Goal: Task Accomplishment & Management: Manage account settings

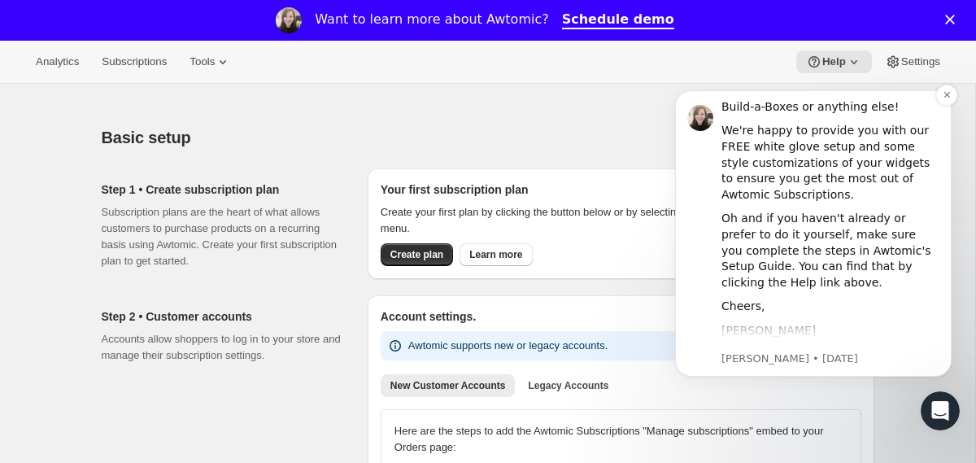
scroll to position [147, 0]
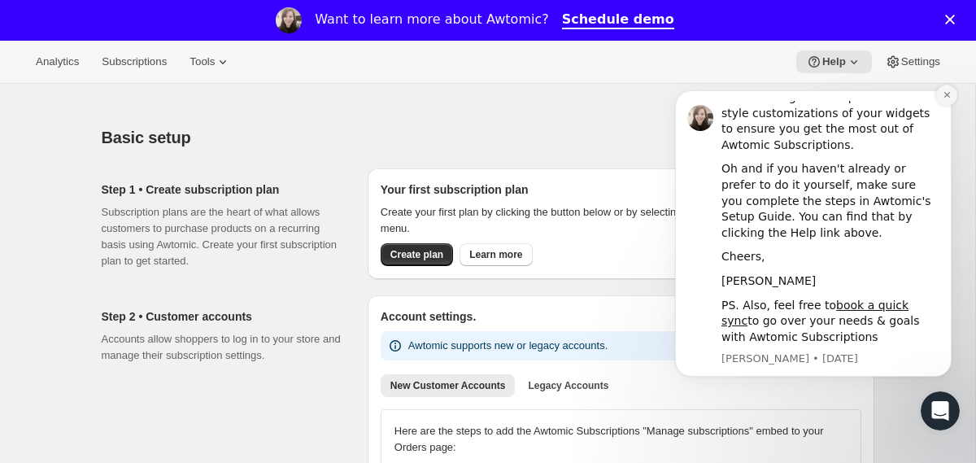
drag, startPoint x: 944, startPoint y: 93, endPoint x: 901, endPoint y: 171, distance: 89.2
click at [944, 93] on icon "Dismiss notification" at bounding box center [947, 95] width 6 height 6
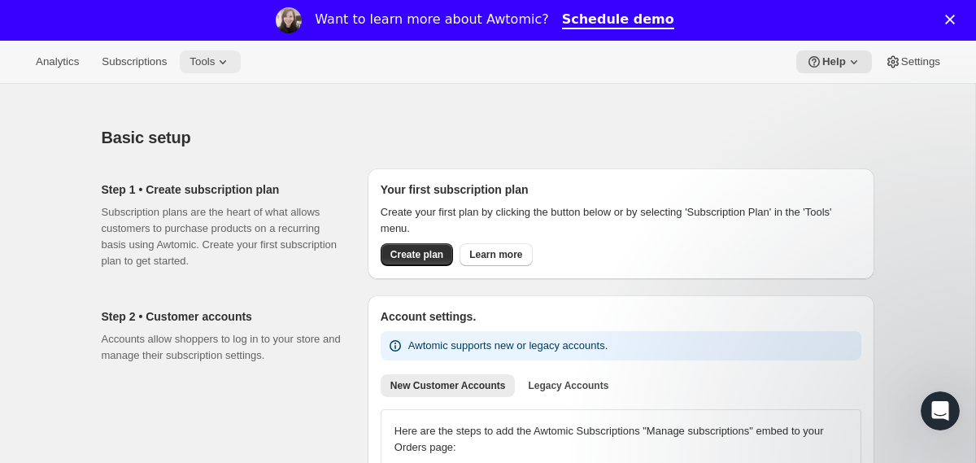
click at [215, 58] on span "Tools" at bounding box center [202, 61] width 25 height 13
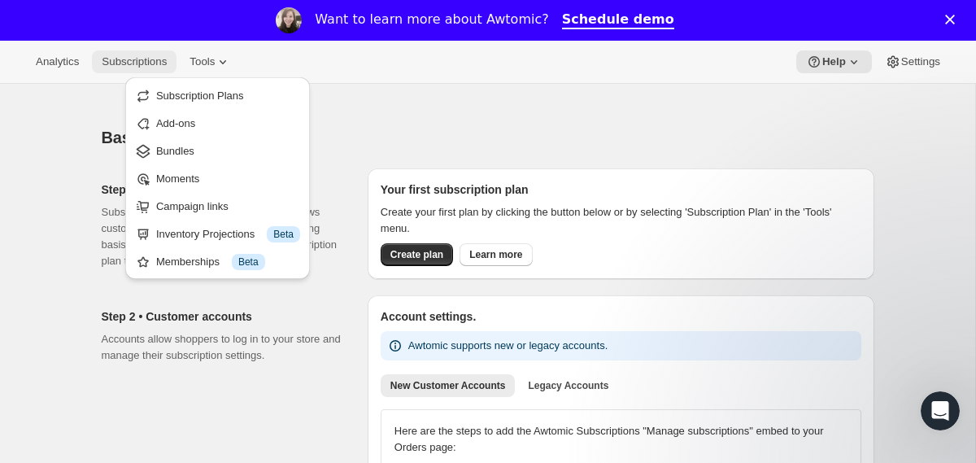
click at [151, 60] on span "Subscriptions" at bounding box center [134, 61] width 65 height 13
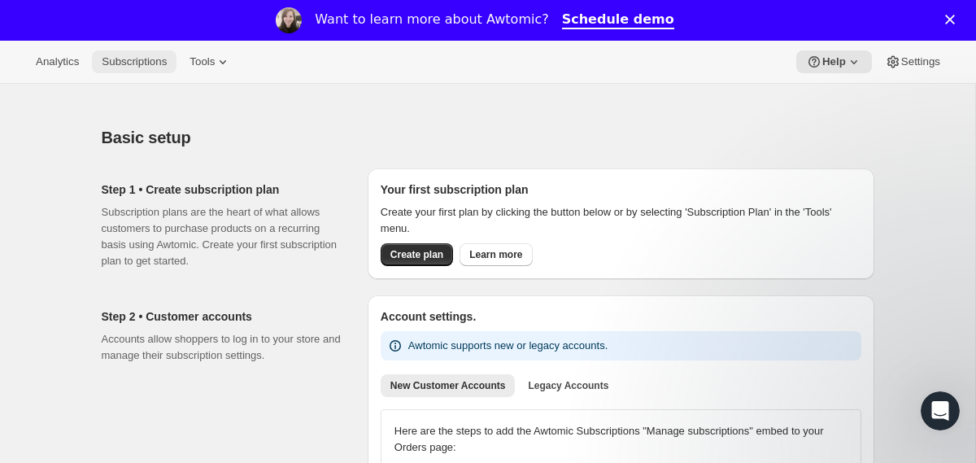
click at [151, 60] on span "Subscriptions" at bounding box center [134, 61] width 65 height 13
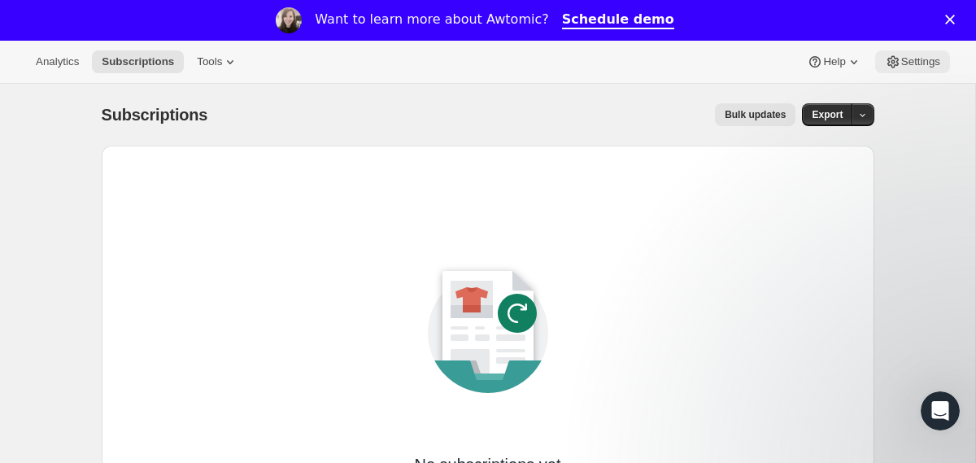
click at [904, 53] on button "Settings" at bounding box center [912, 61] width 75 height 23
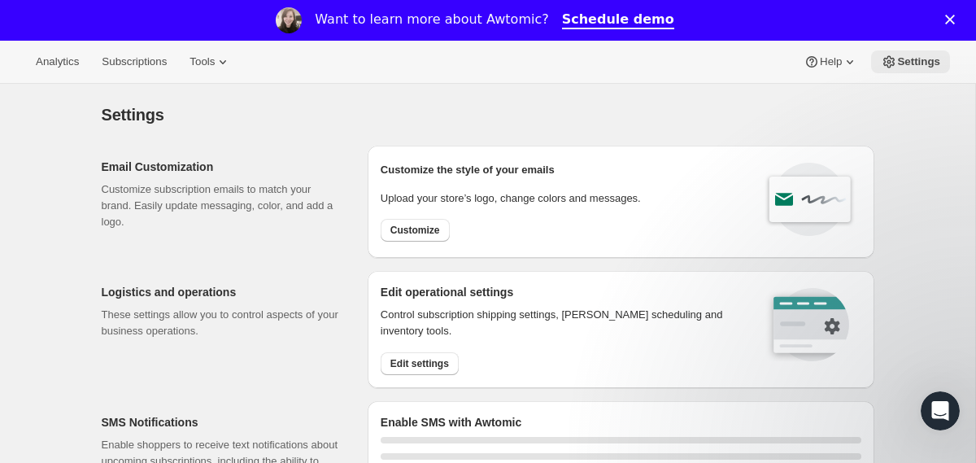
click at [905, 60] on span "Settings" at bounding box center [918, 61] width 43 height 13
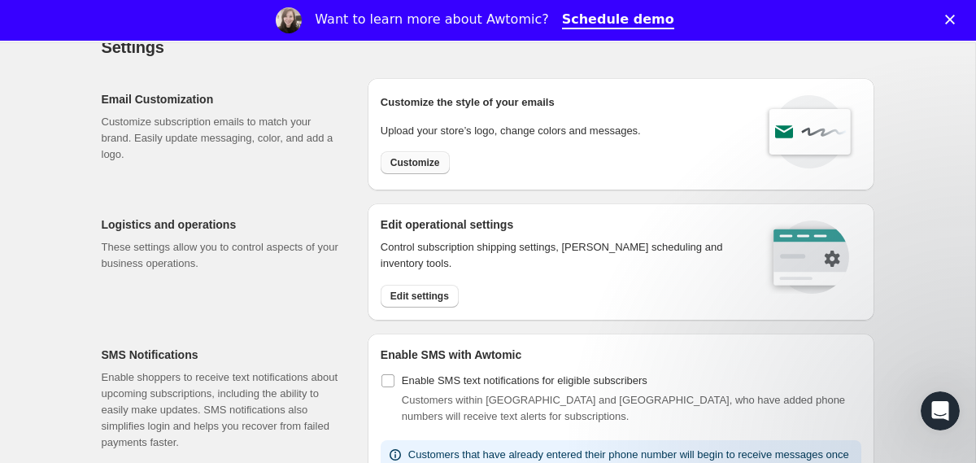
scroll to position [71, 0]
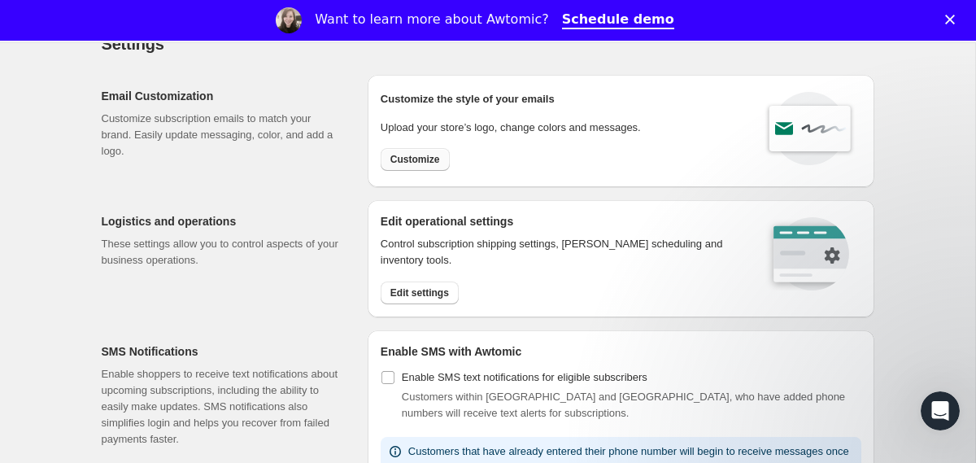
click at [421, 150] on button "Customize" at bounding box center [415, 159] width 69 height 23
select select "subscriptionMessage"
select select "5"
select select "15"
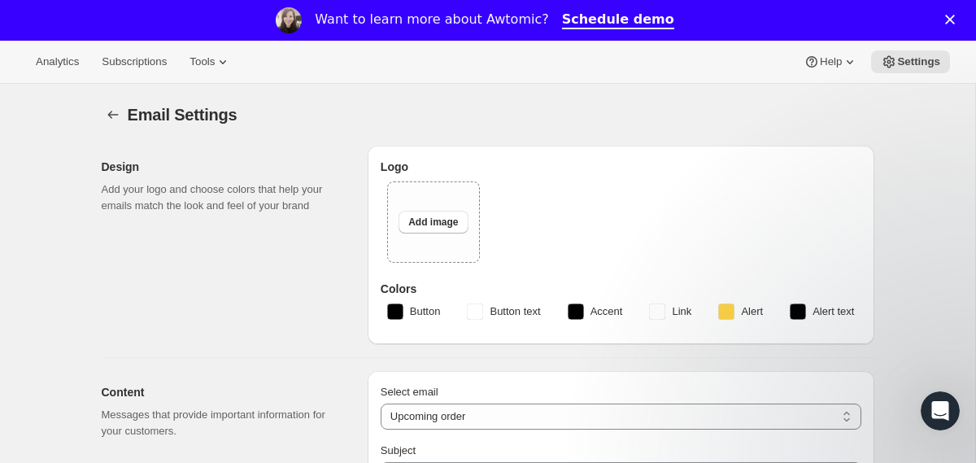
type input "Partners Coffee"
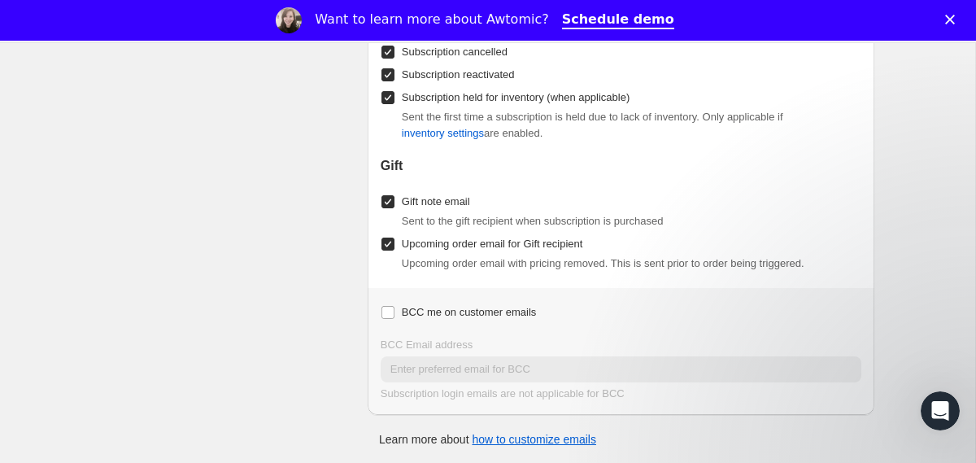
scroll to position [1732, 0]
click at [531, 438] on link "how to customize emails" at bounding box center [534, 440] width 124 height 13
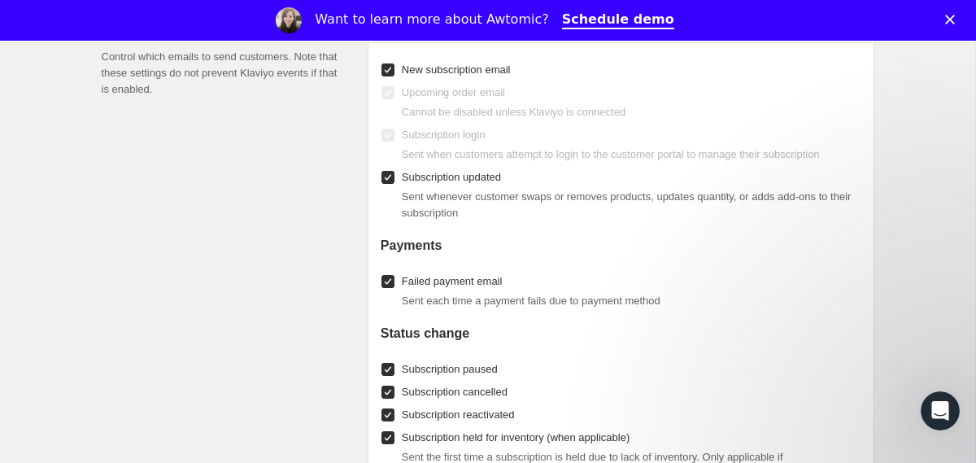
scroll to position [0, 0]
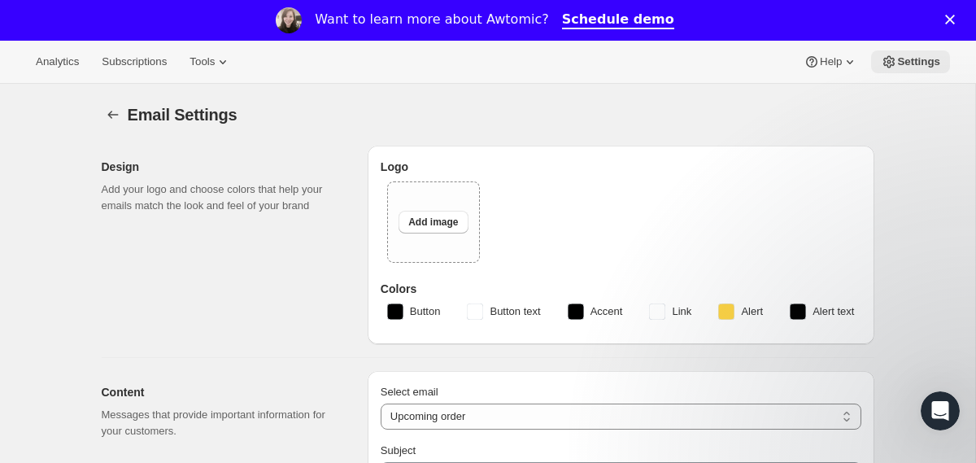
click at [920, 53] on button "Settings" at bounding box center [910, 61] width 79 height 23
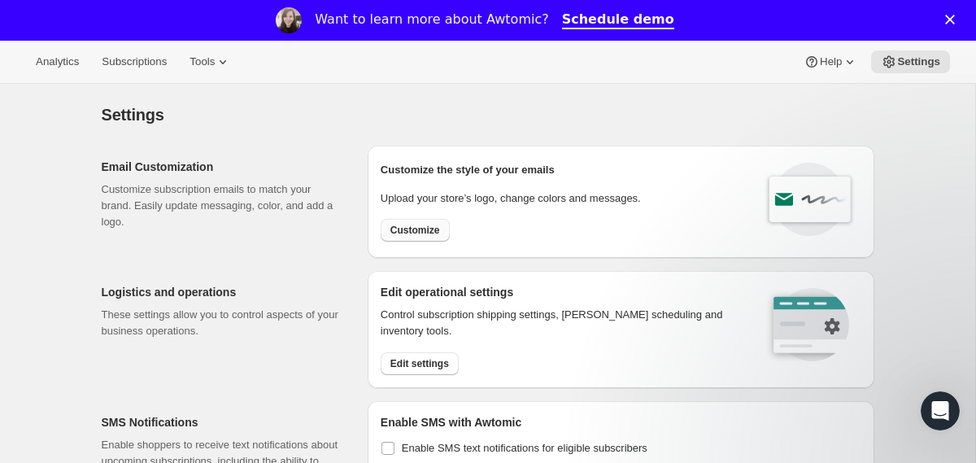
click at [425, 223] on button "Customize" at bounding box center [415, 230] width 69 height 23
select select "subscriptionMessage"
select select "5"
select select "15"
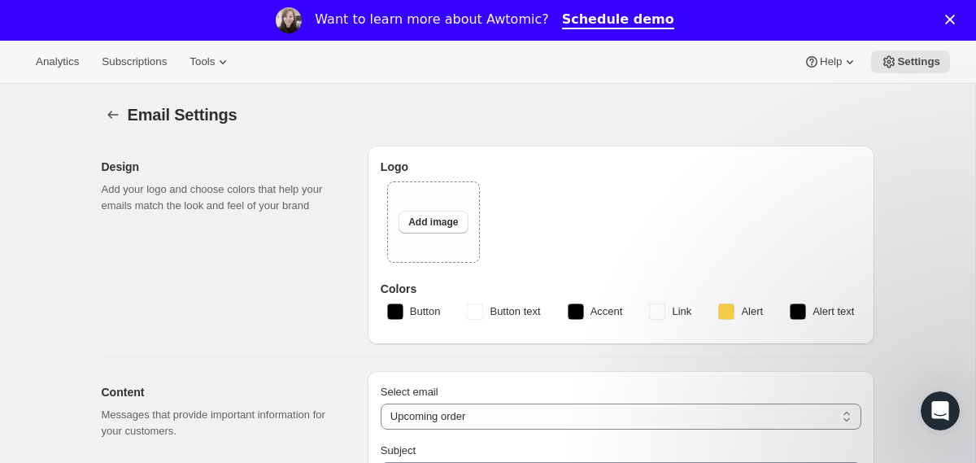
type input "Partners Coffee"
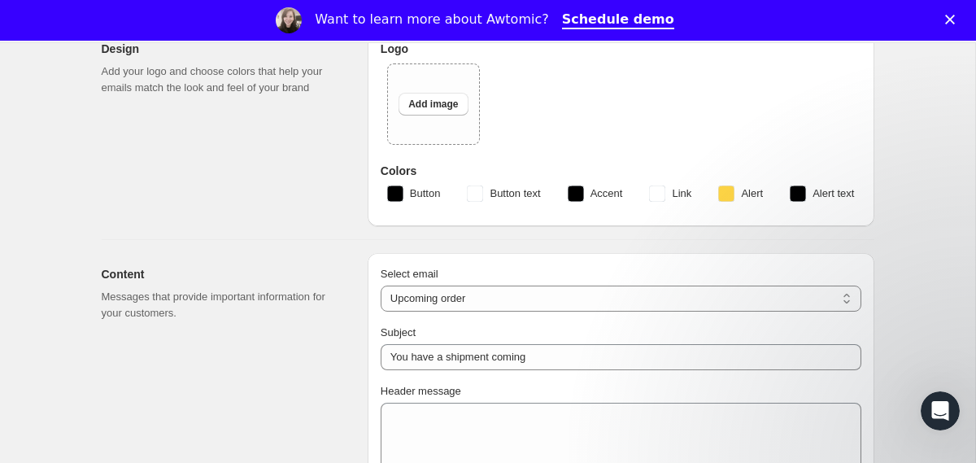
scroll to position [160, 0]
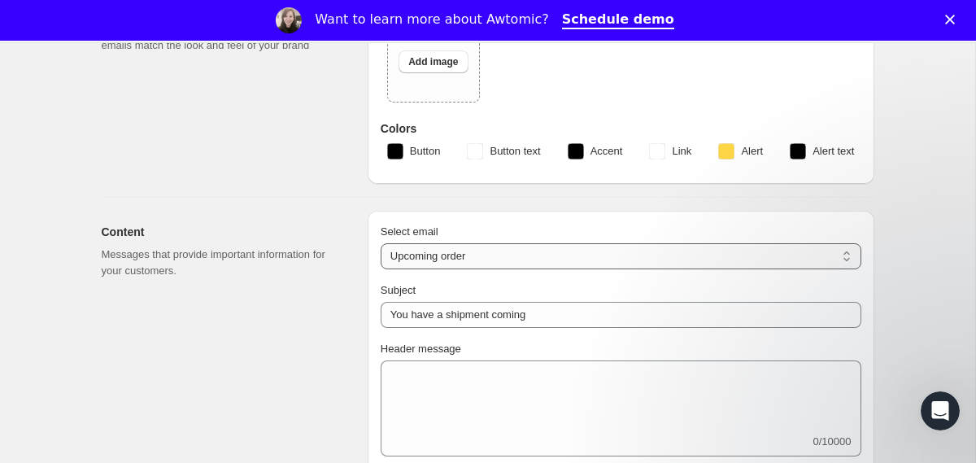
click at [425, 251] on select "New subscription Upcoming order Failed payment Delayed subscription (inventory …" at bounding box center [621, 256] width 481 height 26
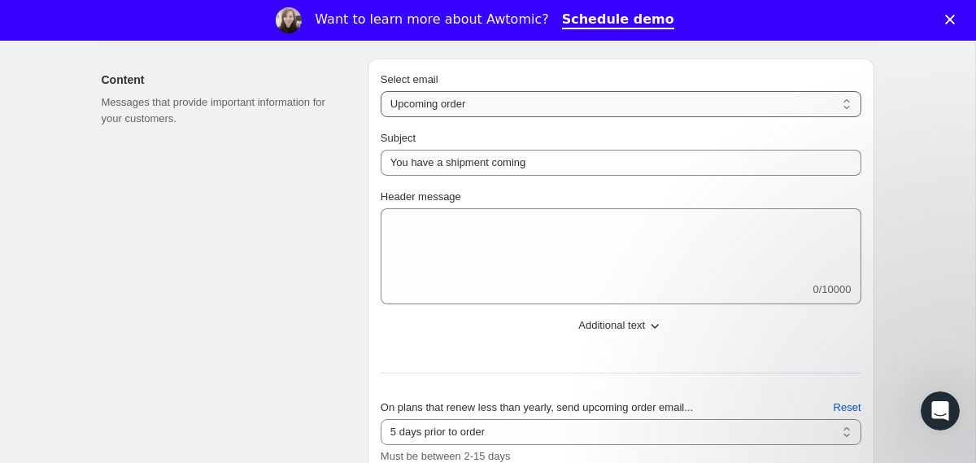
scroll to position [399, 0]
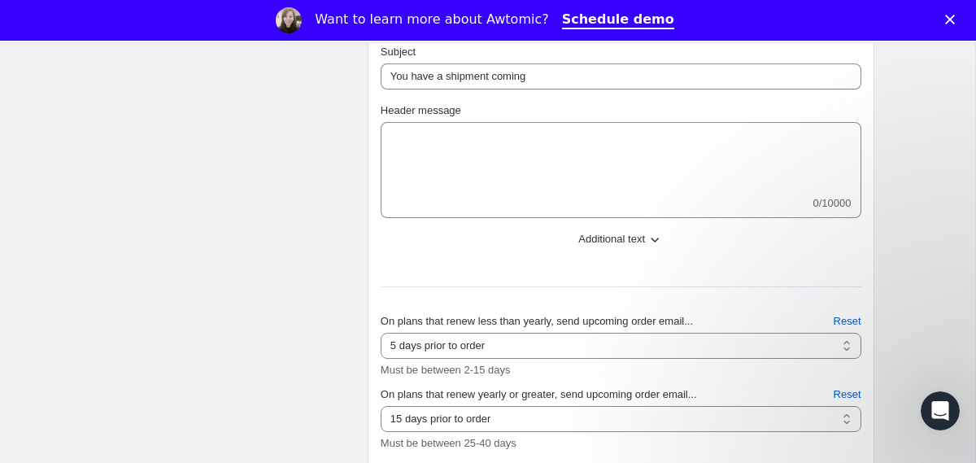
click at [652, 241] on icon "button" at bounding box center [655, 239] width 16 height 16
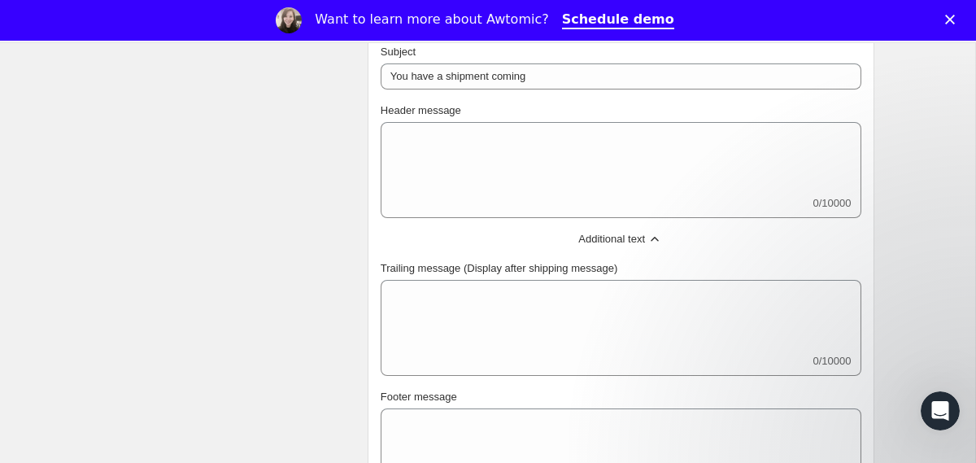
click at [652, 241] on icon "button" at bounding box center [655, 239] width 16 height 16
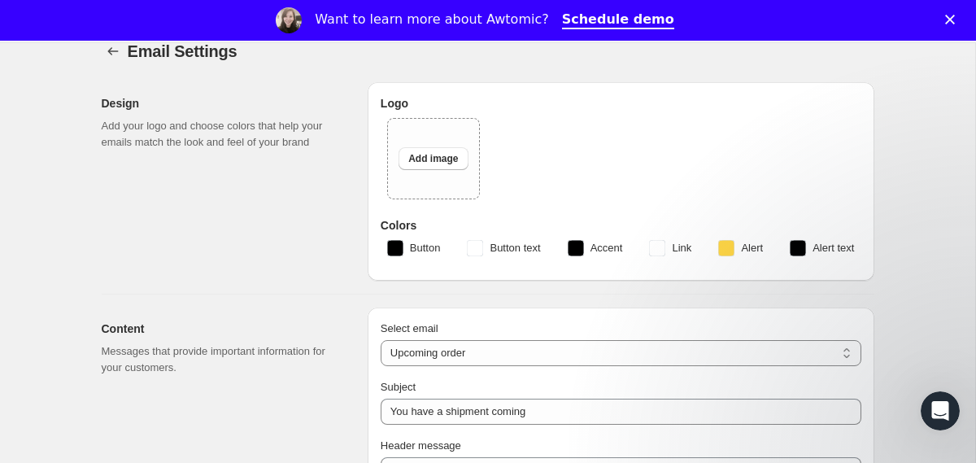
scroll to position [0, 0]
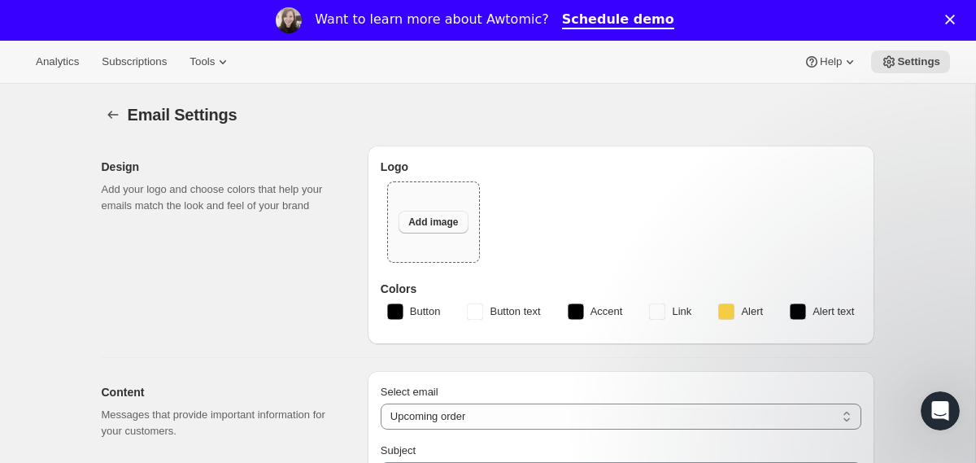
click at [432, 213] on button "Add image" at bounding box center [433, 222] width 69 height 23
